Goal: Task Accomplishment & Management: Manage account settings

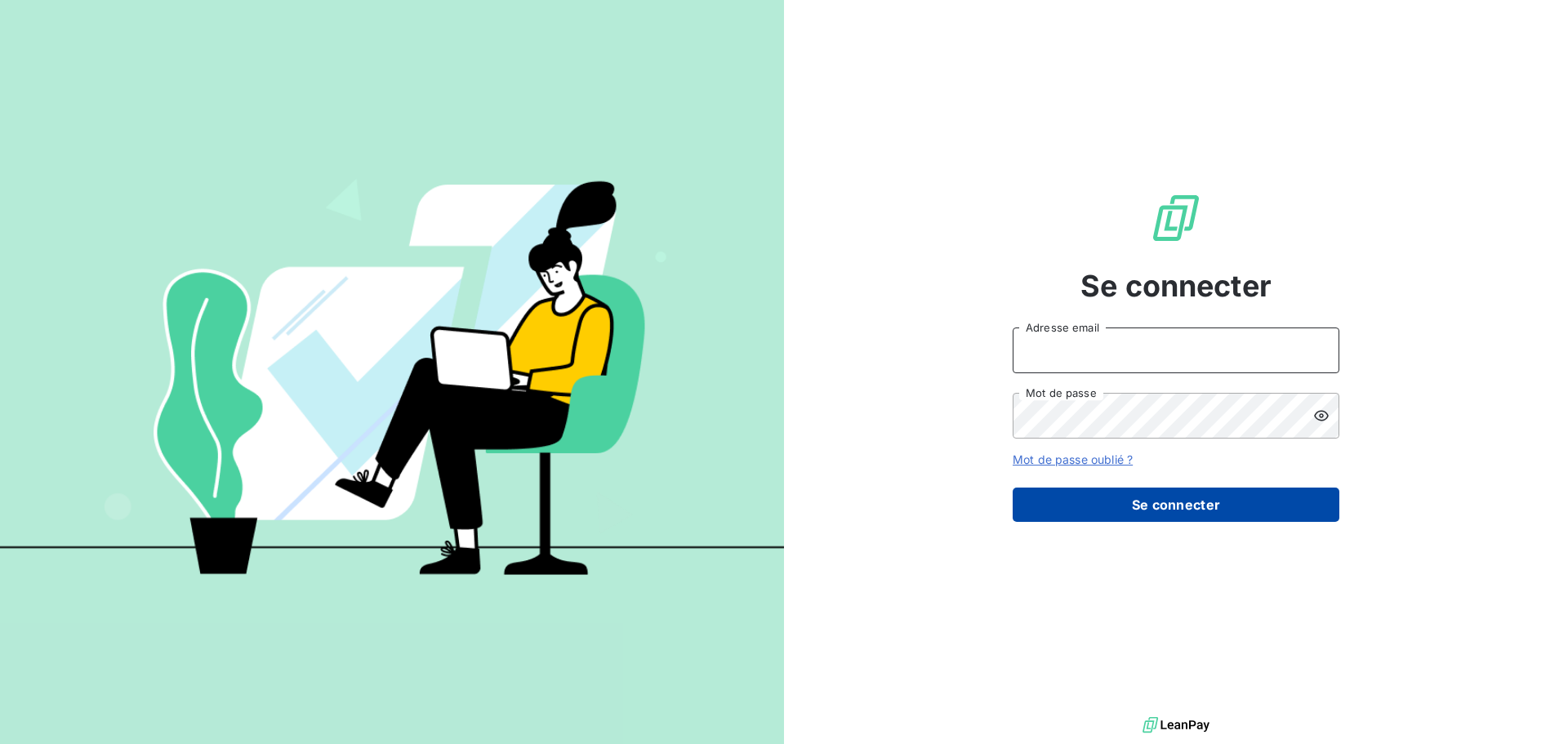
type input "[EMAIL_ADDRESS][DOMAIN_NAME]"
click at [1125, 511] on button "Se connecter" at bounding box center [1176, 505] width 327 height 34
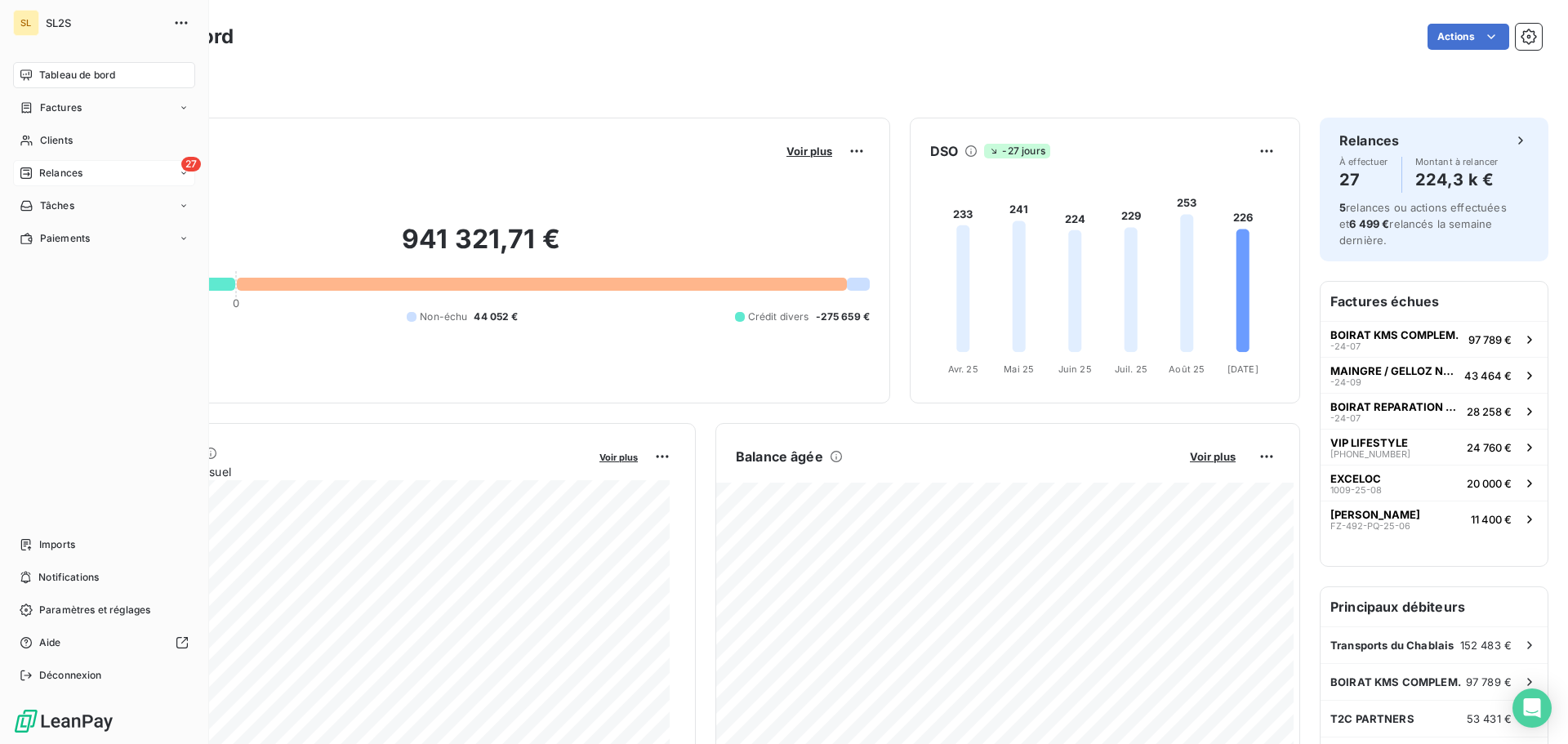
click at [71, 172] on span "Relances" at bounding box center [61, 173] width 43 height 14
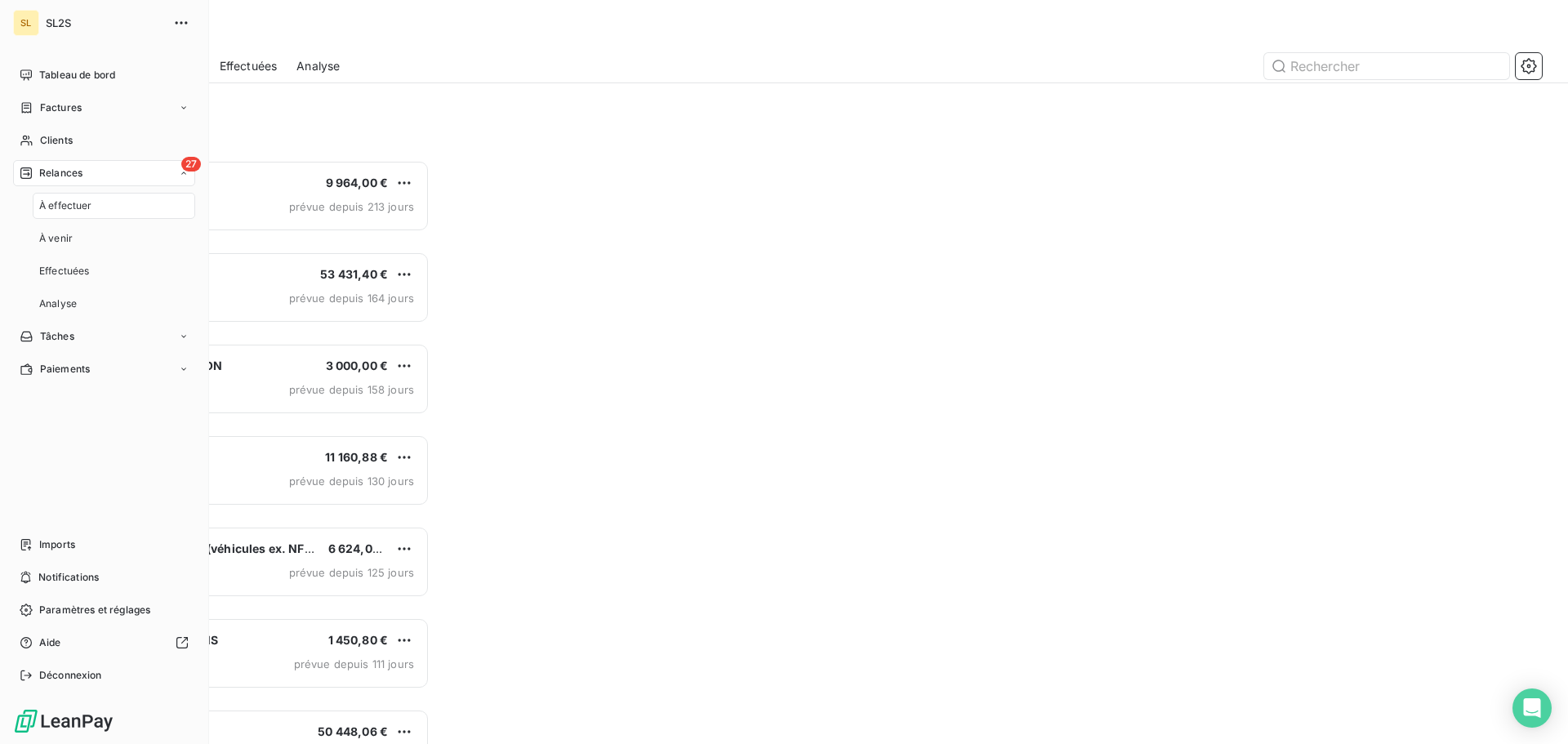
click at [92, 215] on div "À effectuer" at bounding box center [113, 206] width 162 height 26
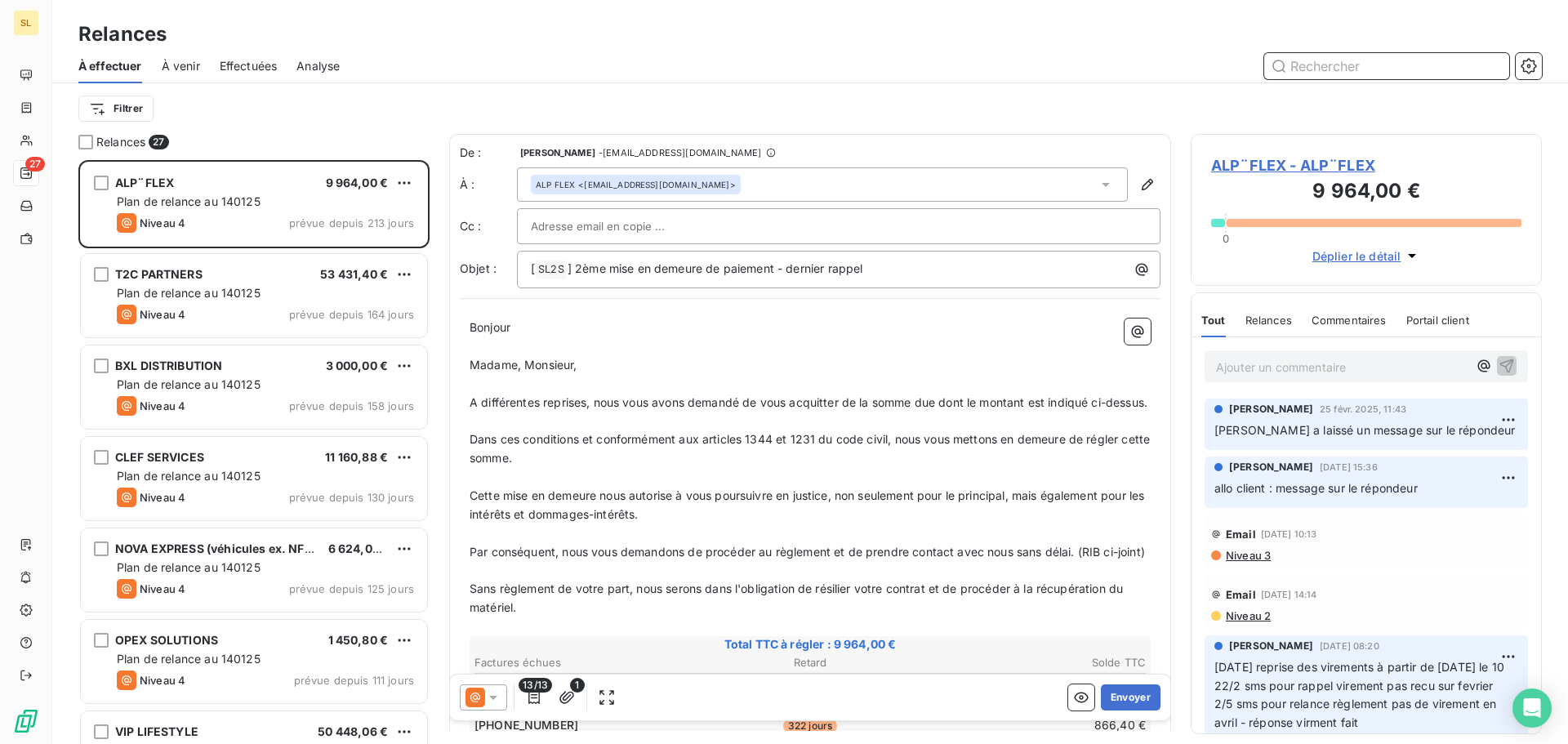
click at [1328, 74] on input "text" at bounding box center [1386, 66] width 245 height 26
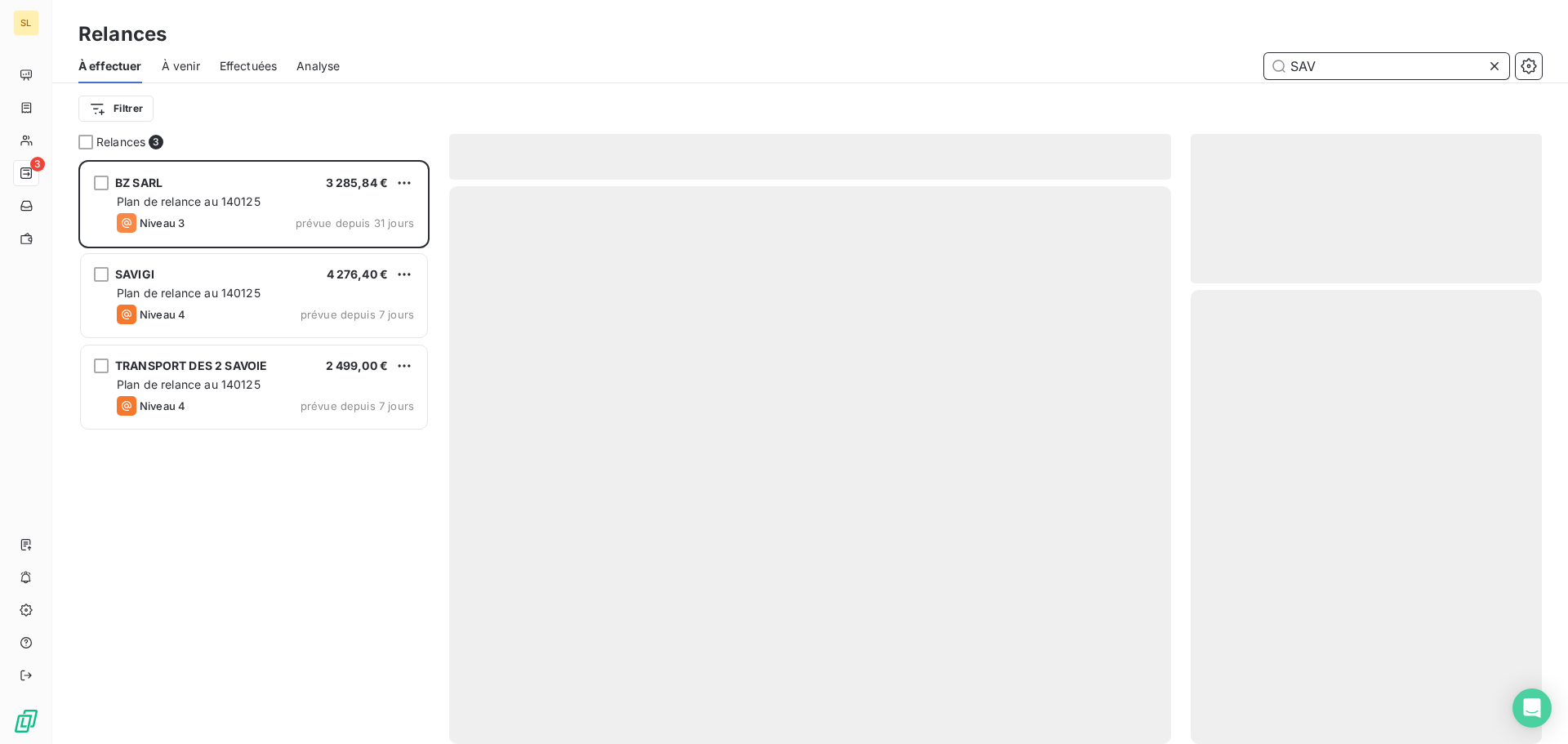
scroll to position [572, 339]
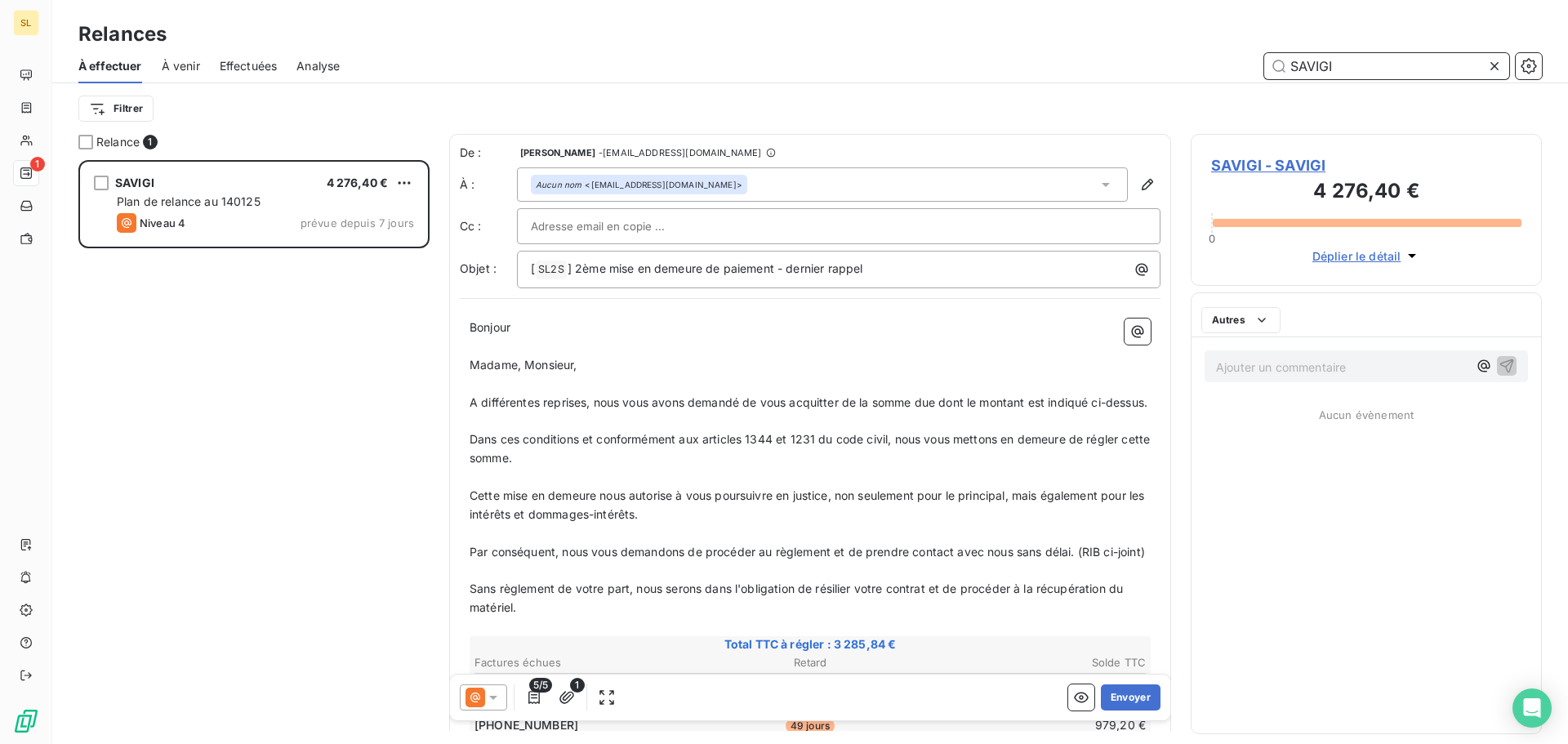
scroll to position [572, 339]
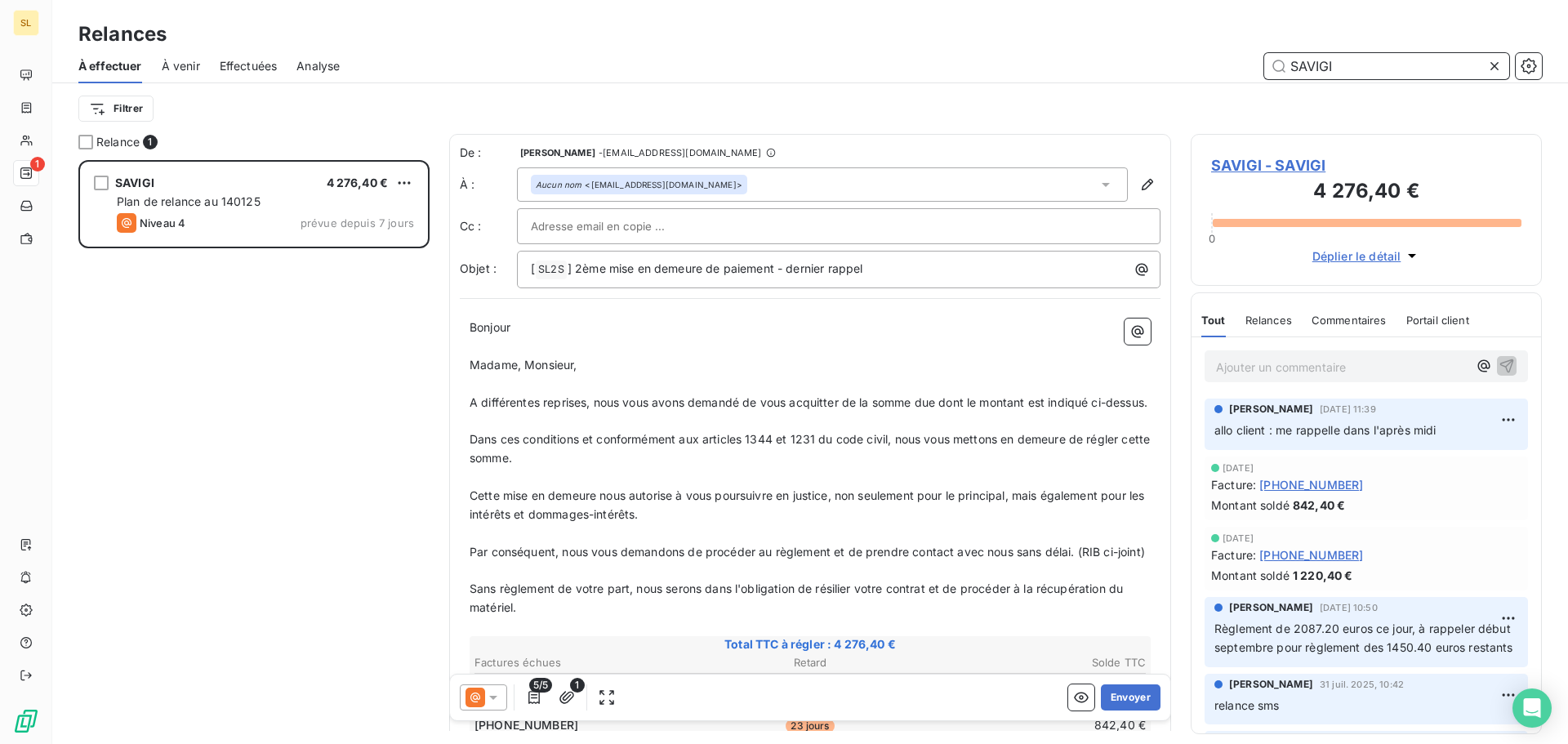
type input "SAVIGI"
click at [1288, 377] on p "Ajouter un commentaire ﻿" at bounding box center [1342, 367] width 251 height 21
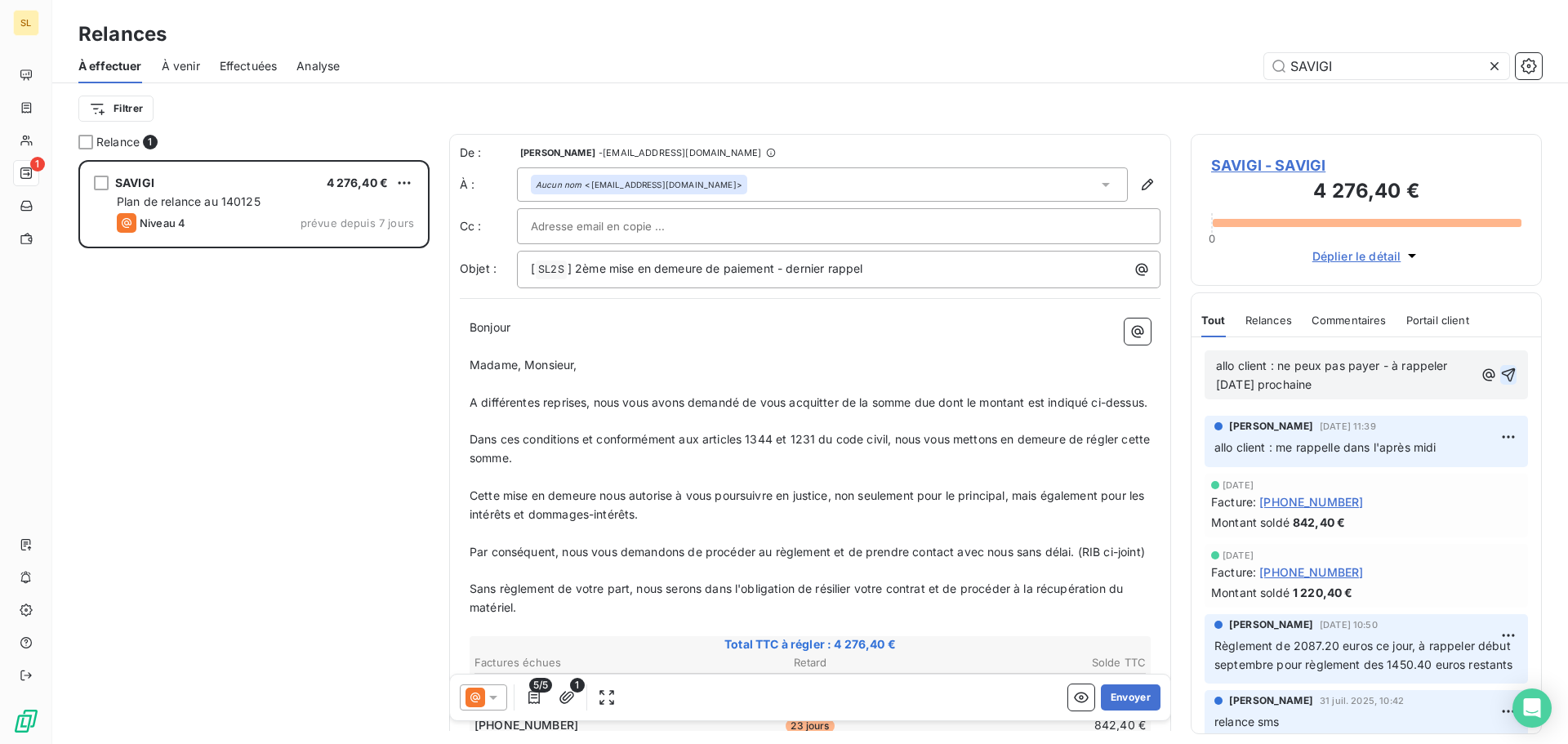
click at [1500, 377] on icon "button" at bounding box center [1508, 375] width 16 height 16
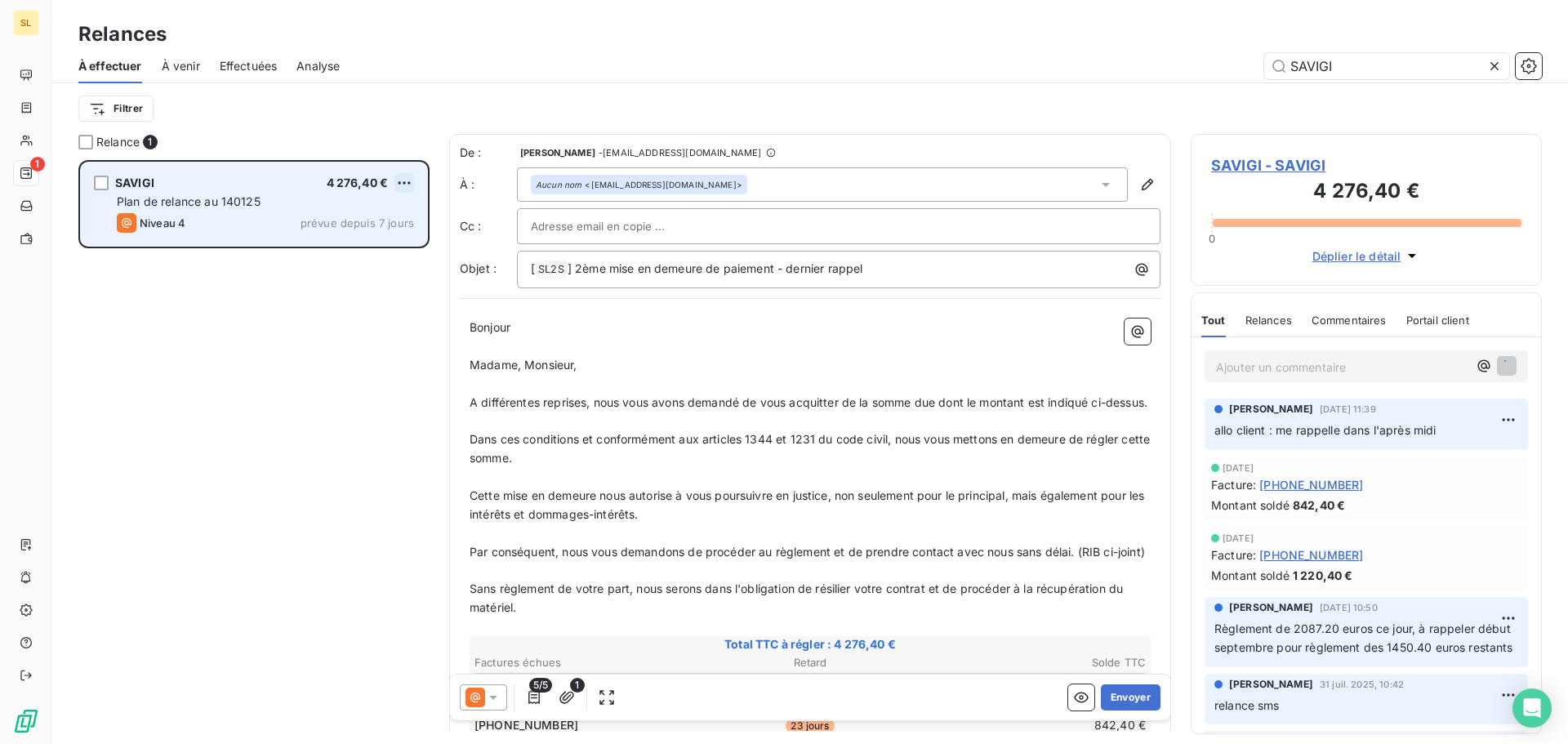
click at [411, 181] on html "SL 1 Relances À effectuer À venir Effectuées Analyse SAVIGI Filtrer Relance 1 S…" at bounding box center [784, 372] width 1568 height 744
click at [374, 218] on div "Replanifier cette action" at bounding box center [333, 215] width 146 height 26
select select "8"
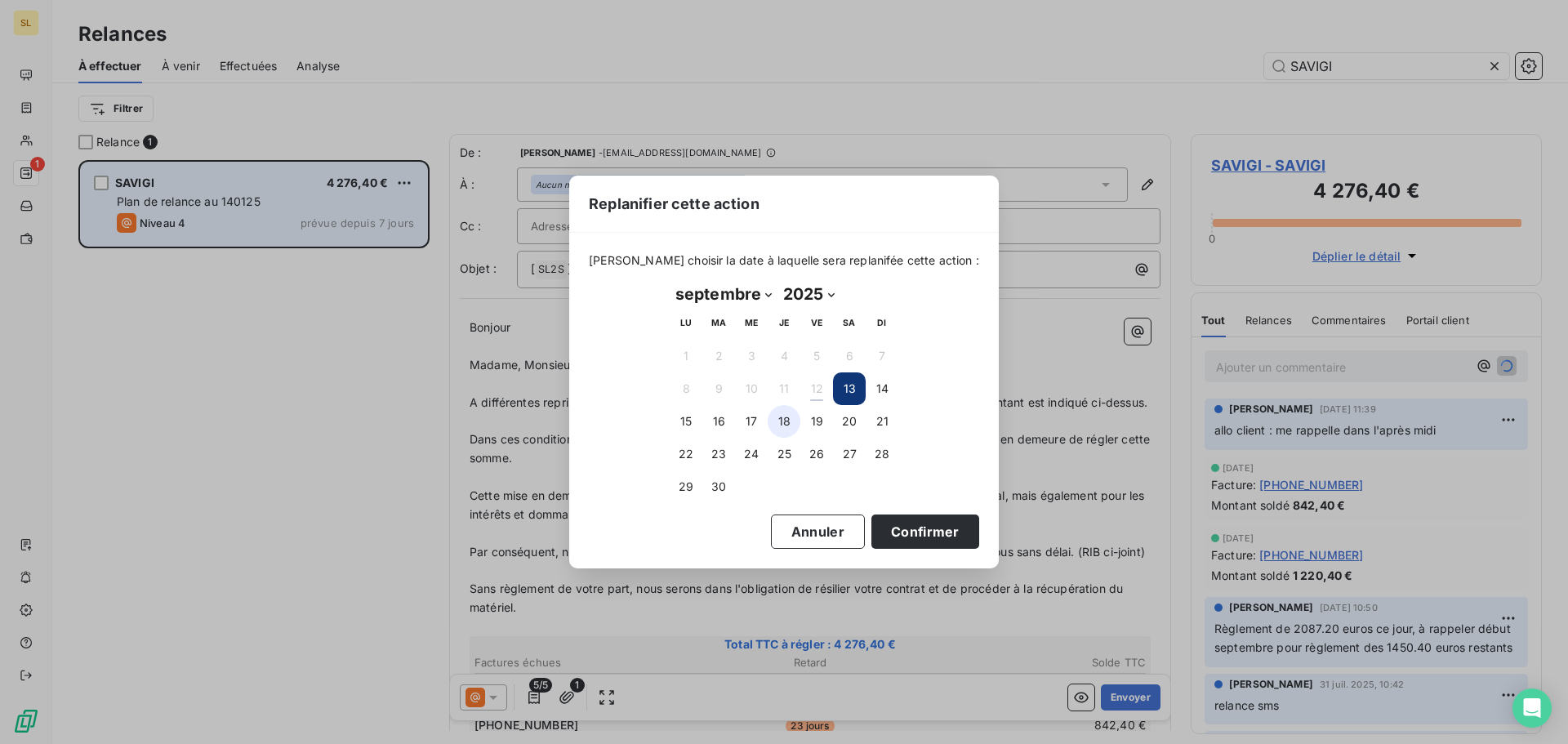
click at [784, 408] on button "18" at bounding box center [784, 422] width 32 height 32
click at [909, 534] on button "Confirmer" at bounding box center [925, 532] width 108 height 34
